Goal: Find specific page/section: Find specific page/section

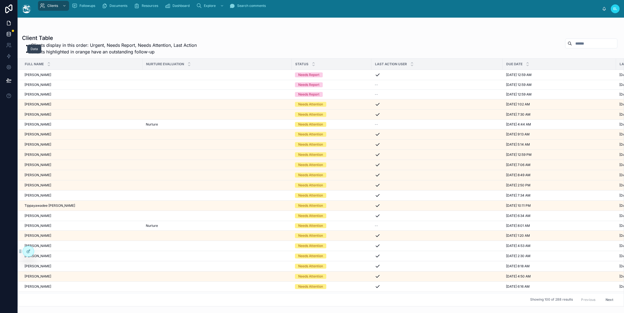
click at [16, 40] on link at bounding box center [8, 34] width 17 height 11
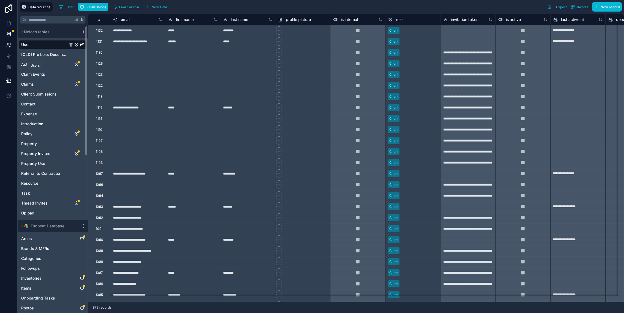
click at [9, 45] on icon at bounding box center [8, 44] width 2 height 2
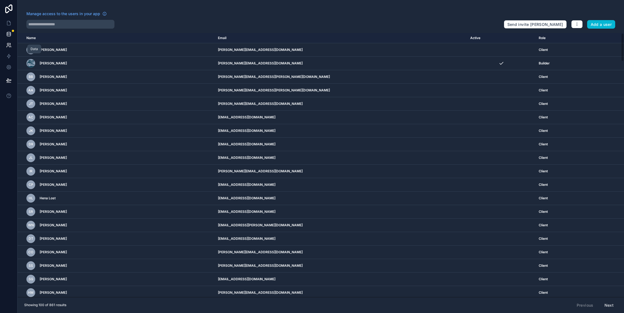
click at [10, 36] on icon at bounding box center [9, 35] width 4 height 2
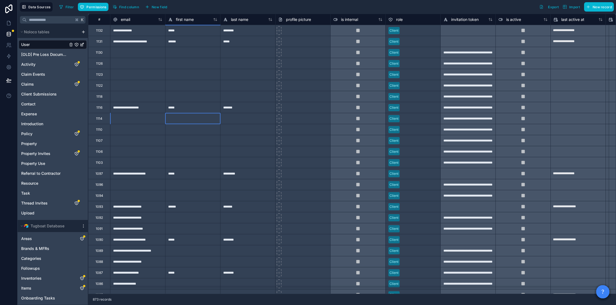
click at [220, 124] on div at bounding box center [192, 118] width 55 height 11
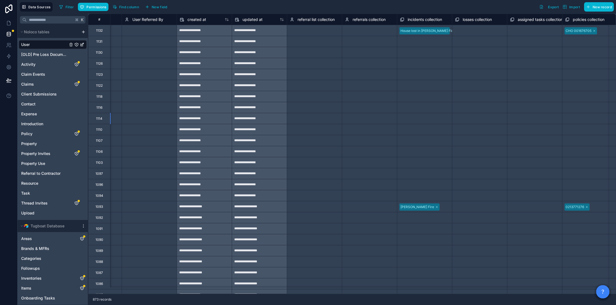
scroll to position [0, 3628]
